Goal: Information Seeking & Learning: Understand process/instructions

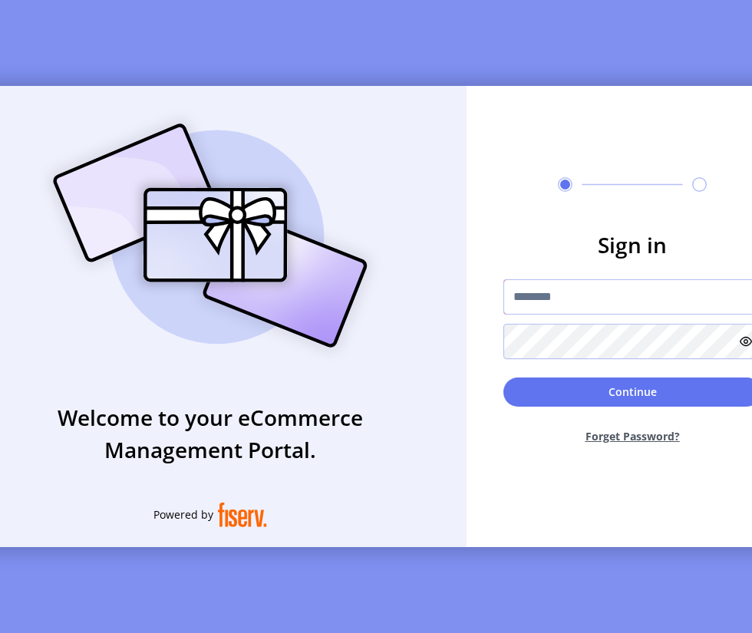
type input "**********"
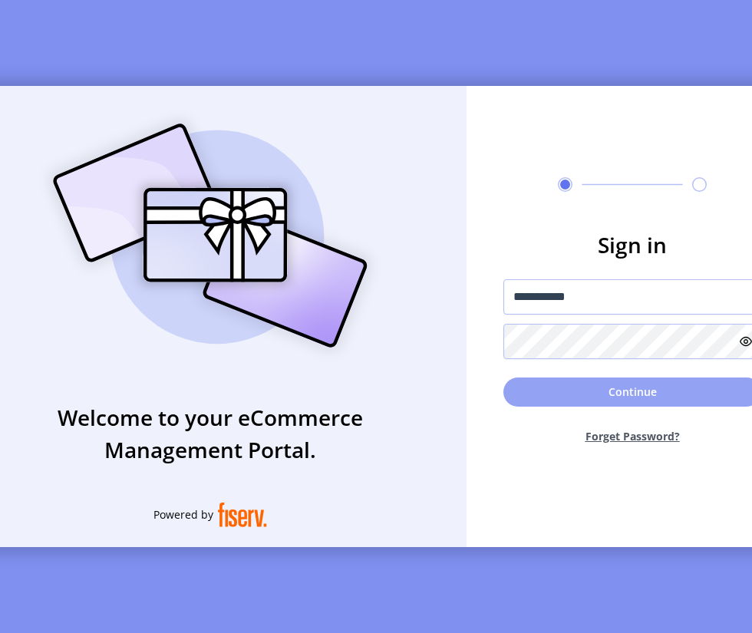
click at [592, 394] on button "Continue" at bounding box center [632, 392] width 258 height 29
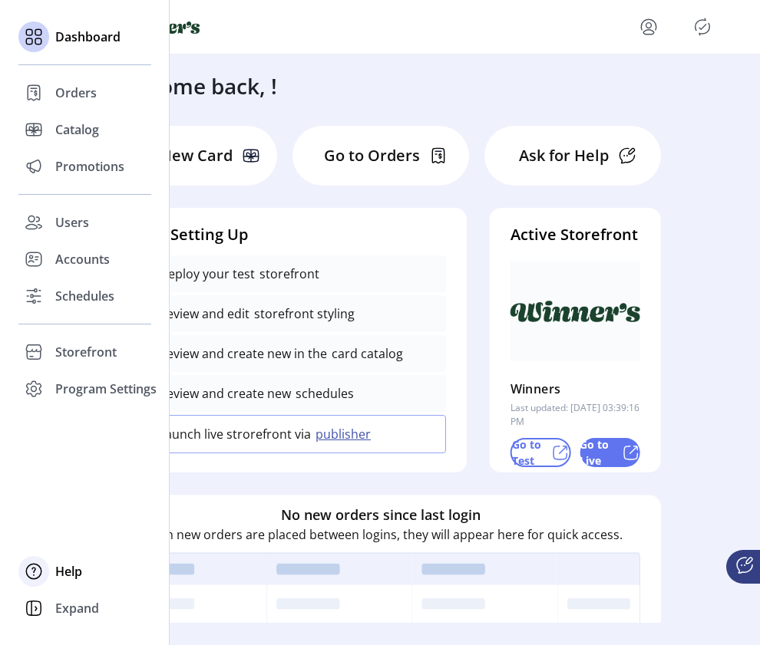
click at [61, 570] on span "Help" at bounding box center [68, 572] width 27 height 18
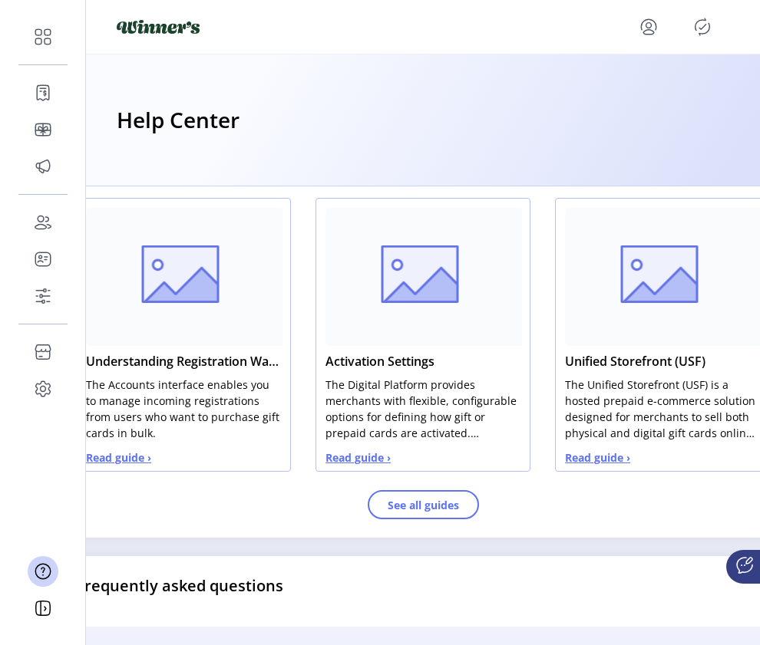
scroll to position [775, 2]
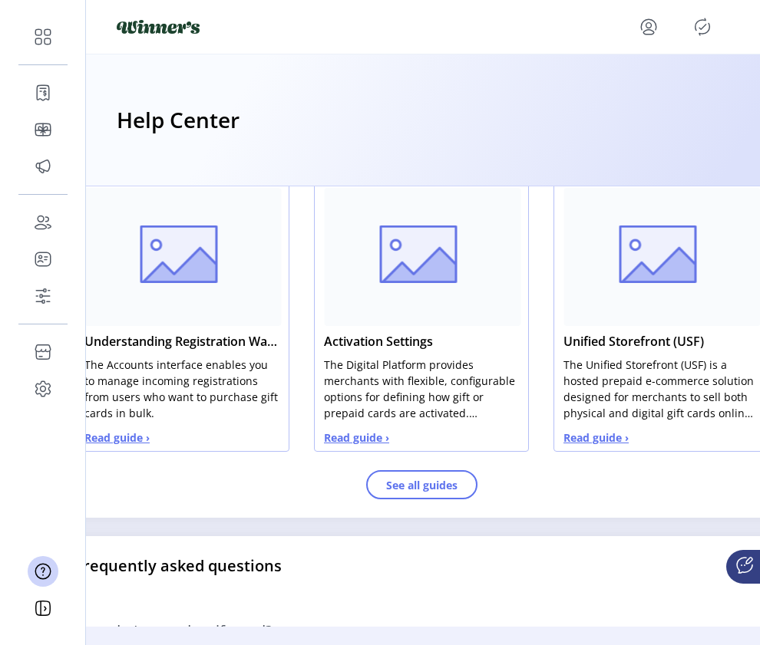
click at [139, 439] on button "Read guide ›" at bounding box center [116, 438] width 65 height 16
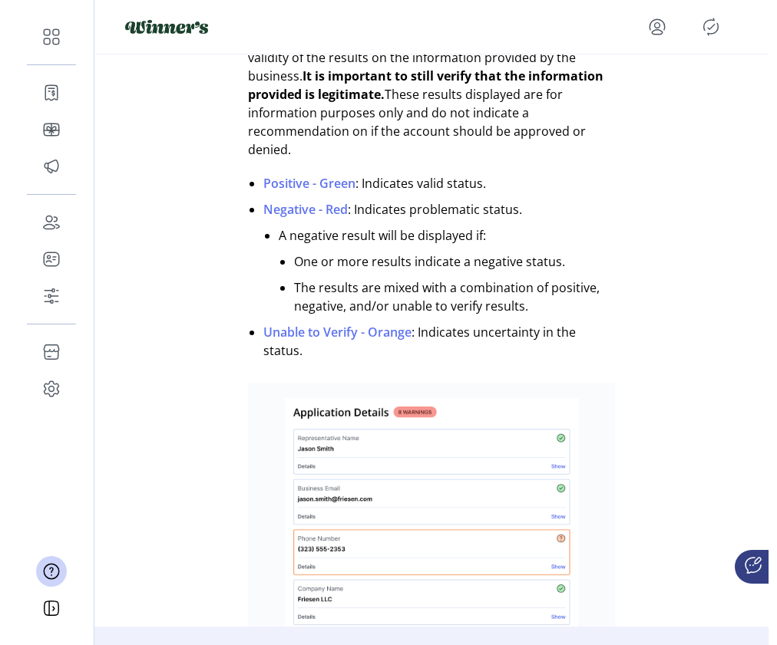
scroll to position [956, 0]
